Goal: Task Accomplishment & Management: Manage account settings

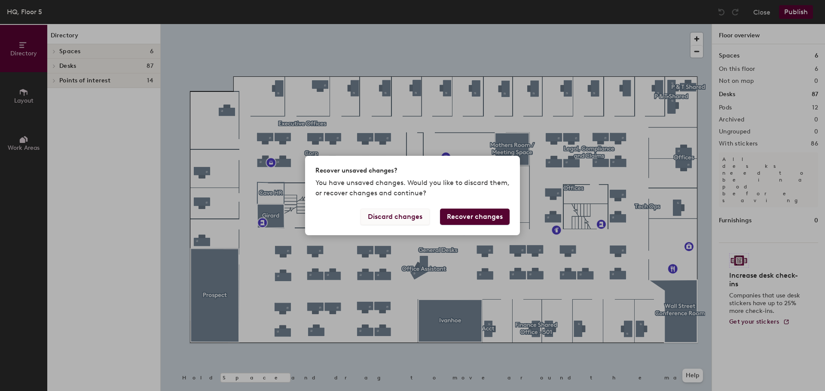
click at [397, 217] on button "Discard changes" at bounding box center [395, 217] width 69 height 16
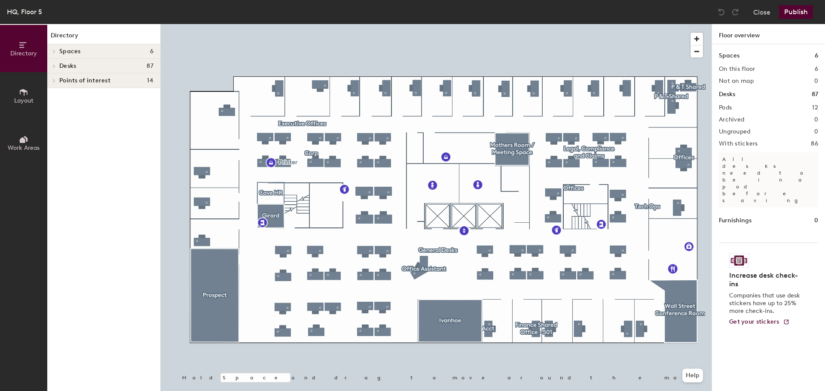
click at [279, 24] on div at bounding box center [436, 24] width 551 height 0
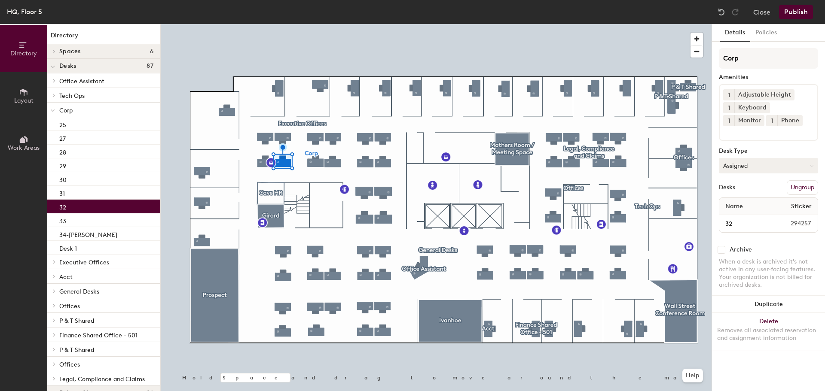
click at [747, 167] on button "Assigned" at bounding box center [768, 165] width 99 height 15
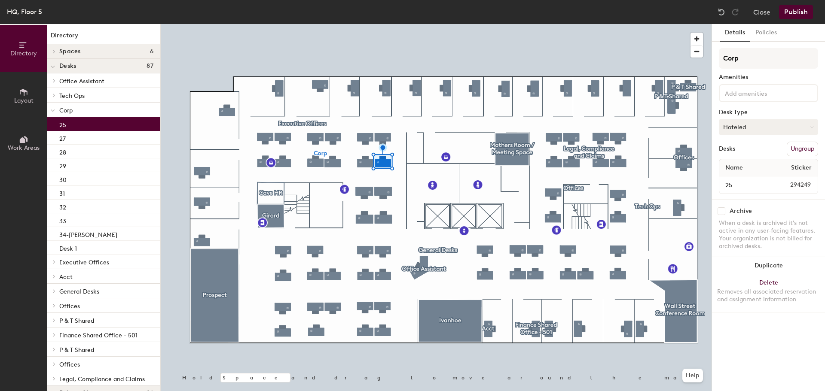
click at [780, 132] on button "Hoteled" at bounding box center [768, 126] width 99 height 15
click at [767, 34] on button "Policies" at bounding box center [766, 33] width 32 height 18
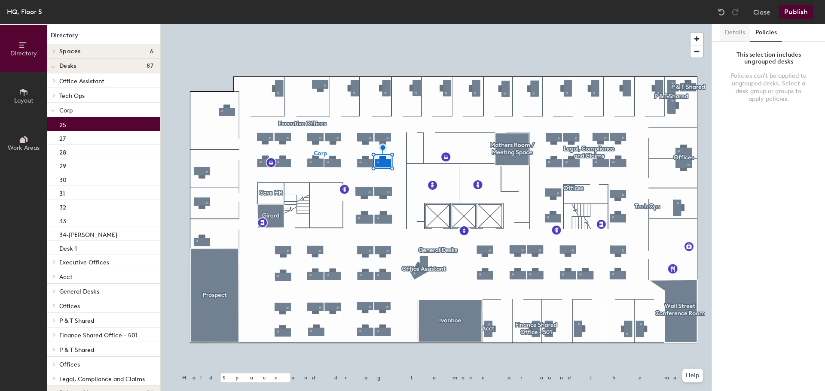
click at [738, 27] on button "Details" at bounding box center [735, 33] width 31 height 18
